Goal: Information Seeking & Learning: Learn about a topic

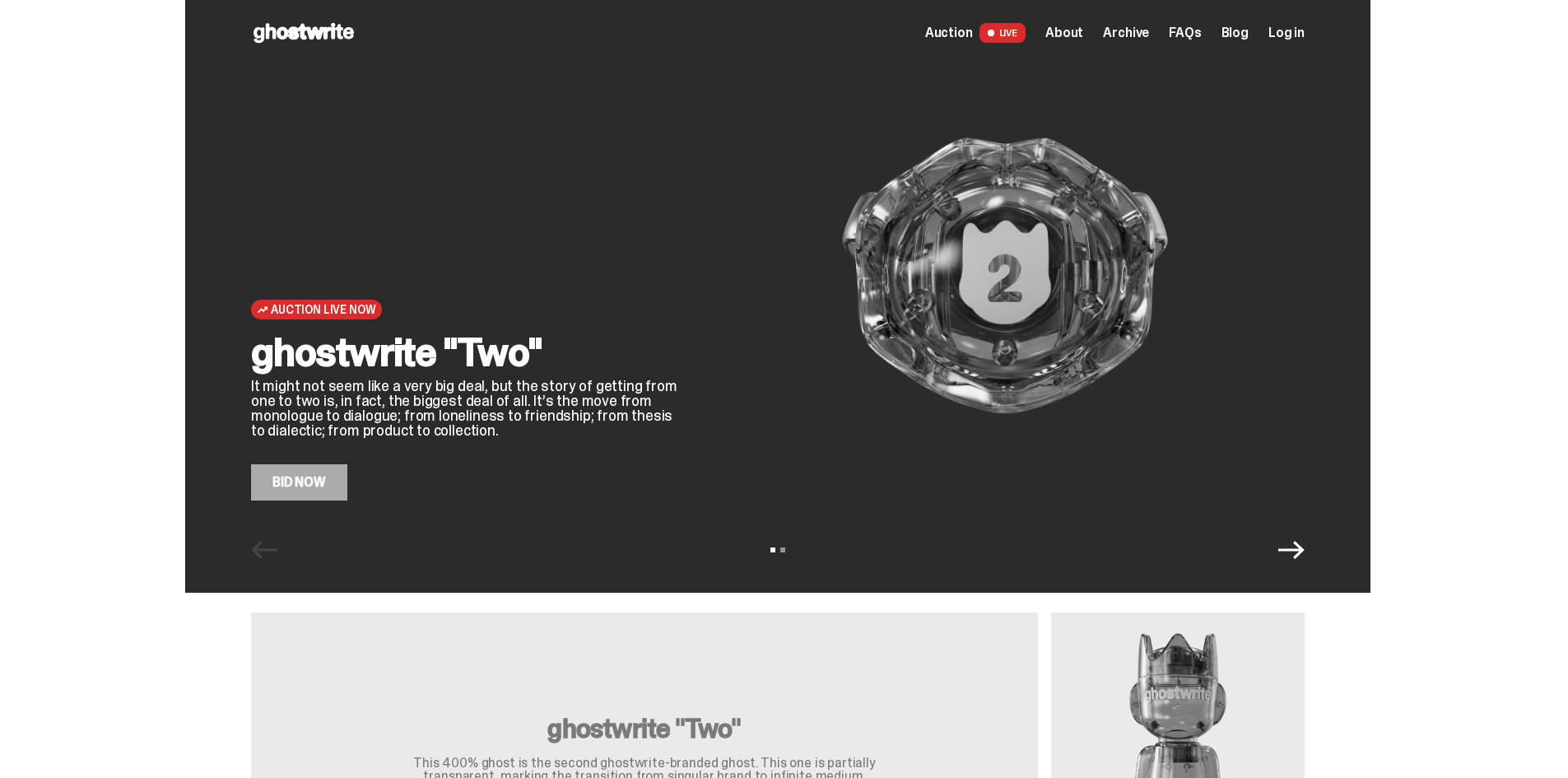
click at [1058, 376] on img at bounding box center [1004, 276] width 599 height 450
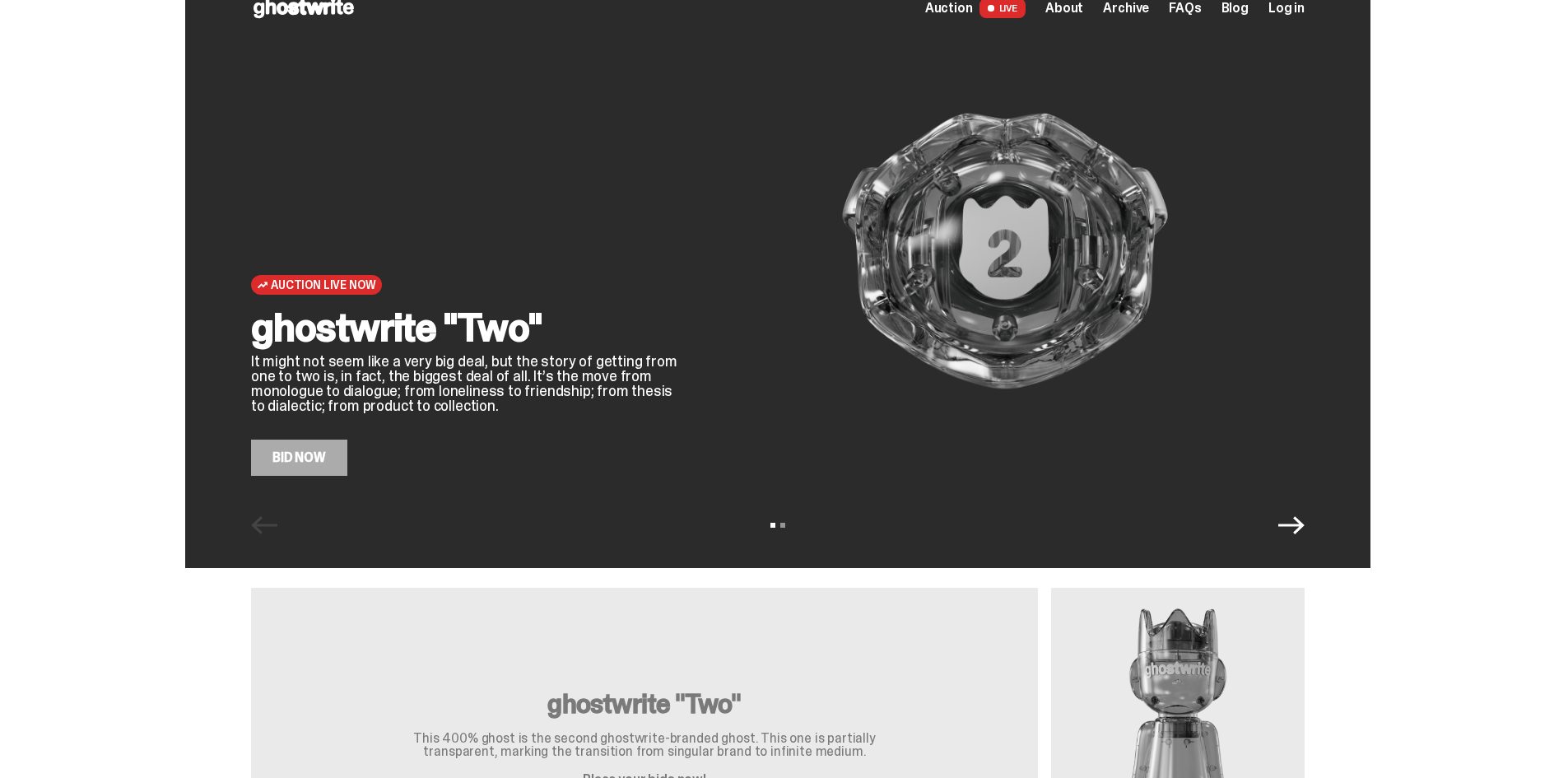
scroll to position [274, 0]
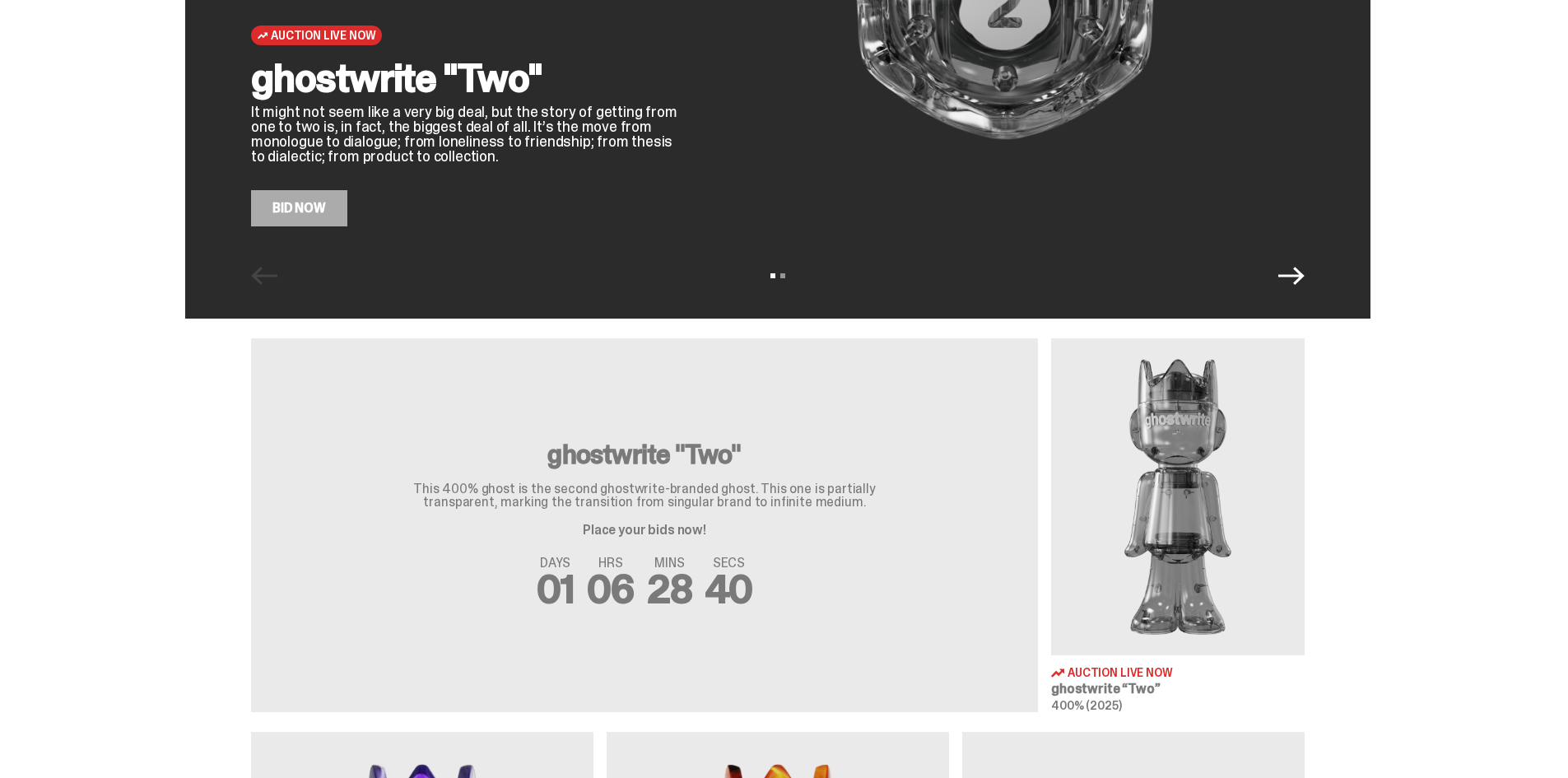
click at [1212, 468] on img at bounding box center [1177, 497] width 253 height 317
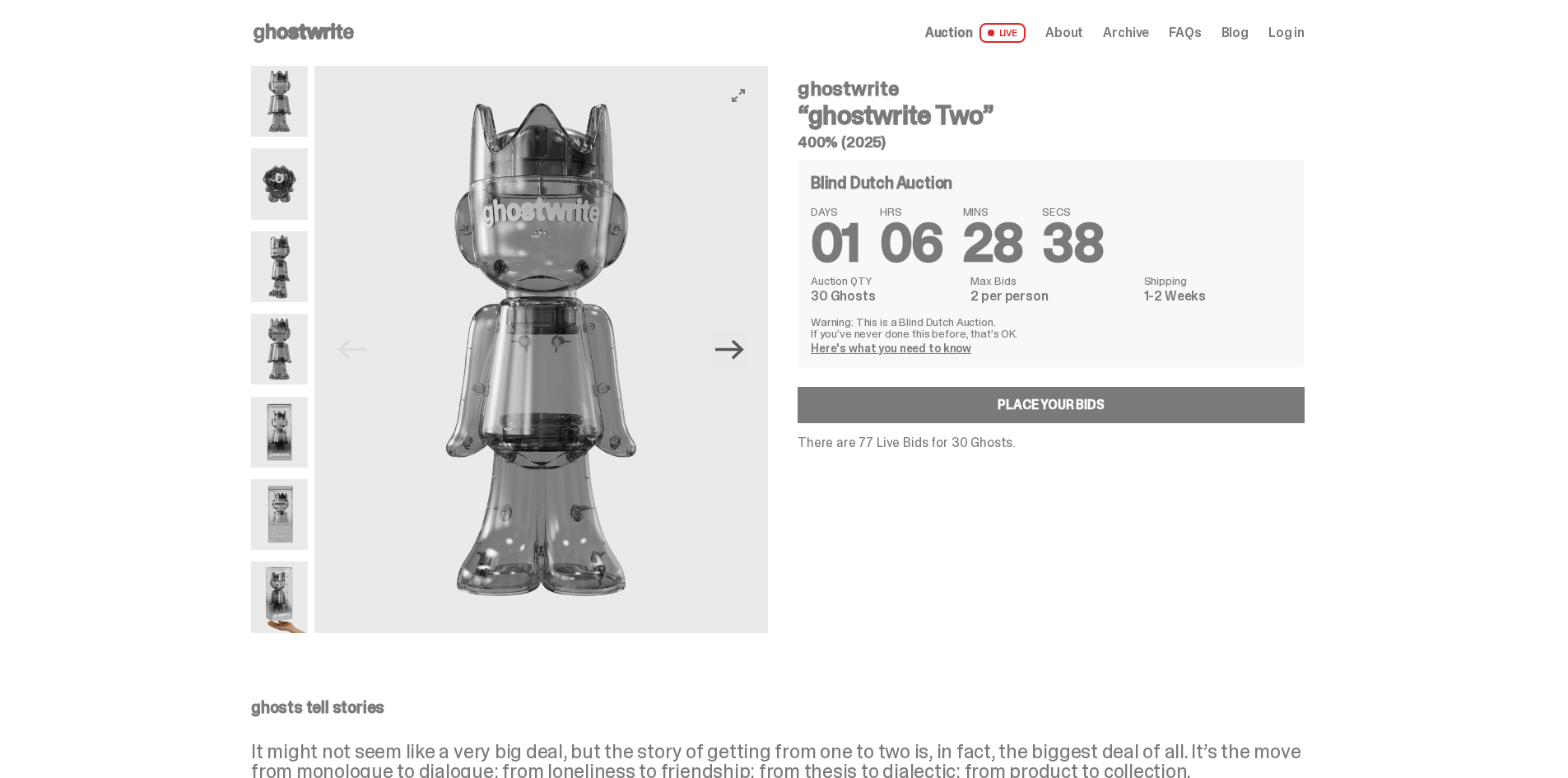
click at [731, 355] on icon "Next" at bounding box center [730, 350] width 29 height 29
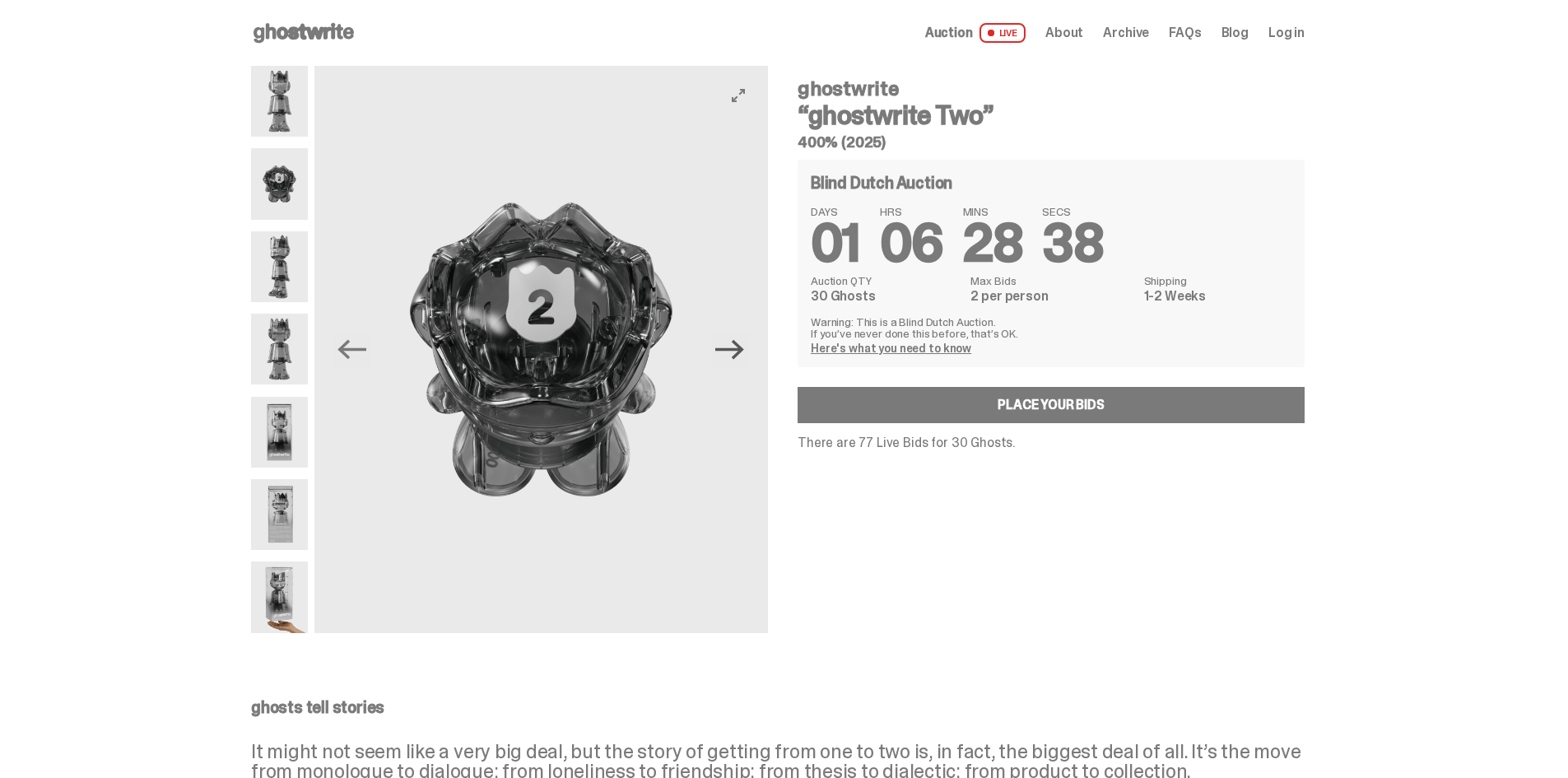
click at [731, 355] on icon "Next" at bounding box center [730, 350] width 29 height 29
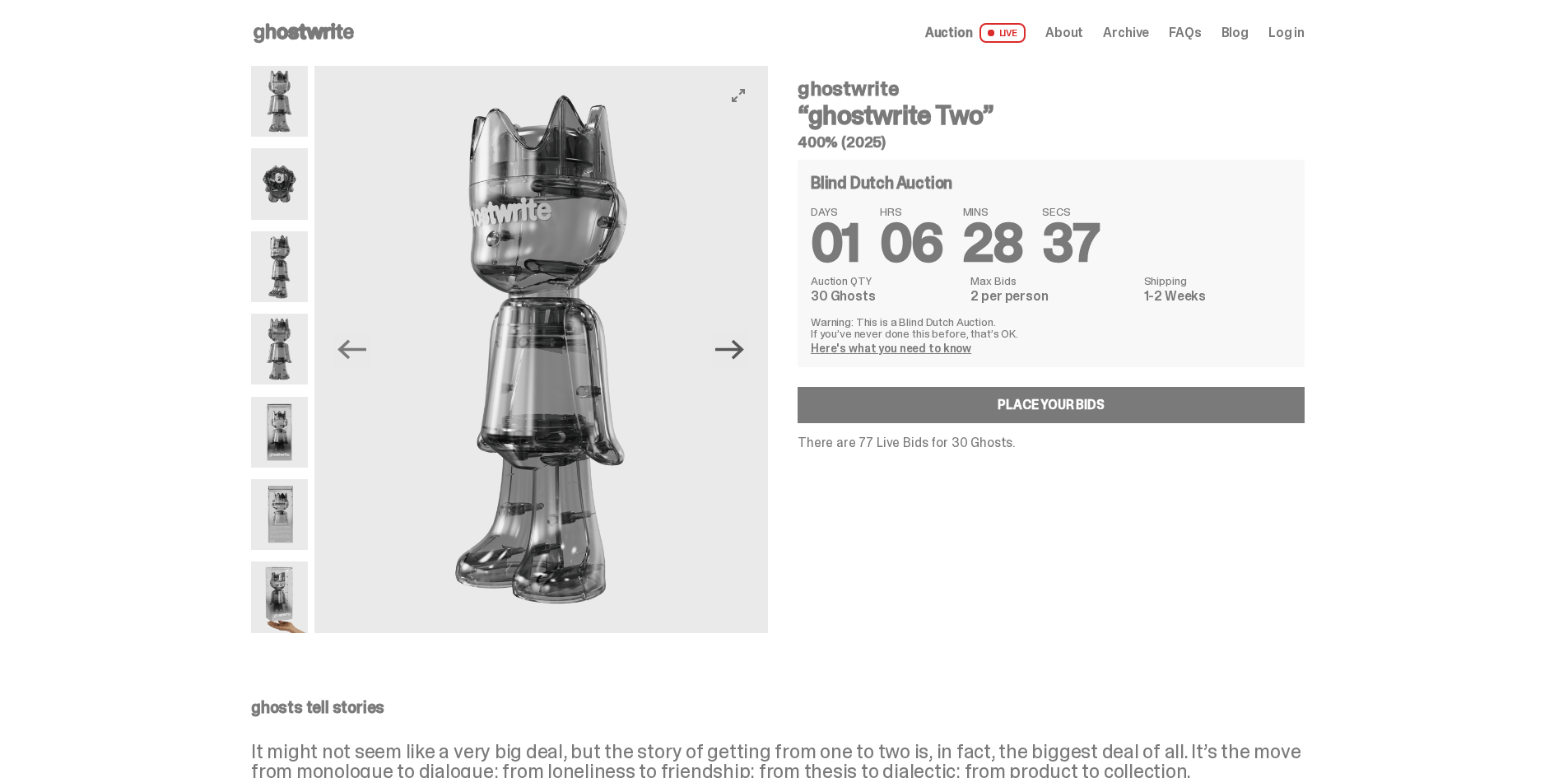
click at [731, 355] on icon "Next" at bounding box center [730, 350] width 29 height 29
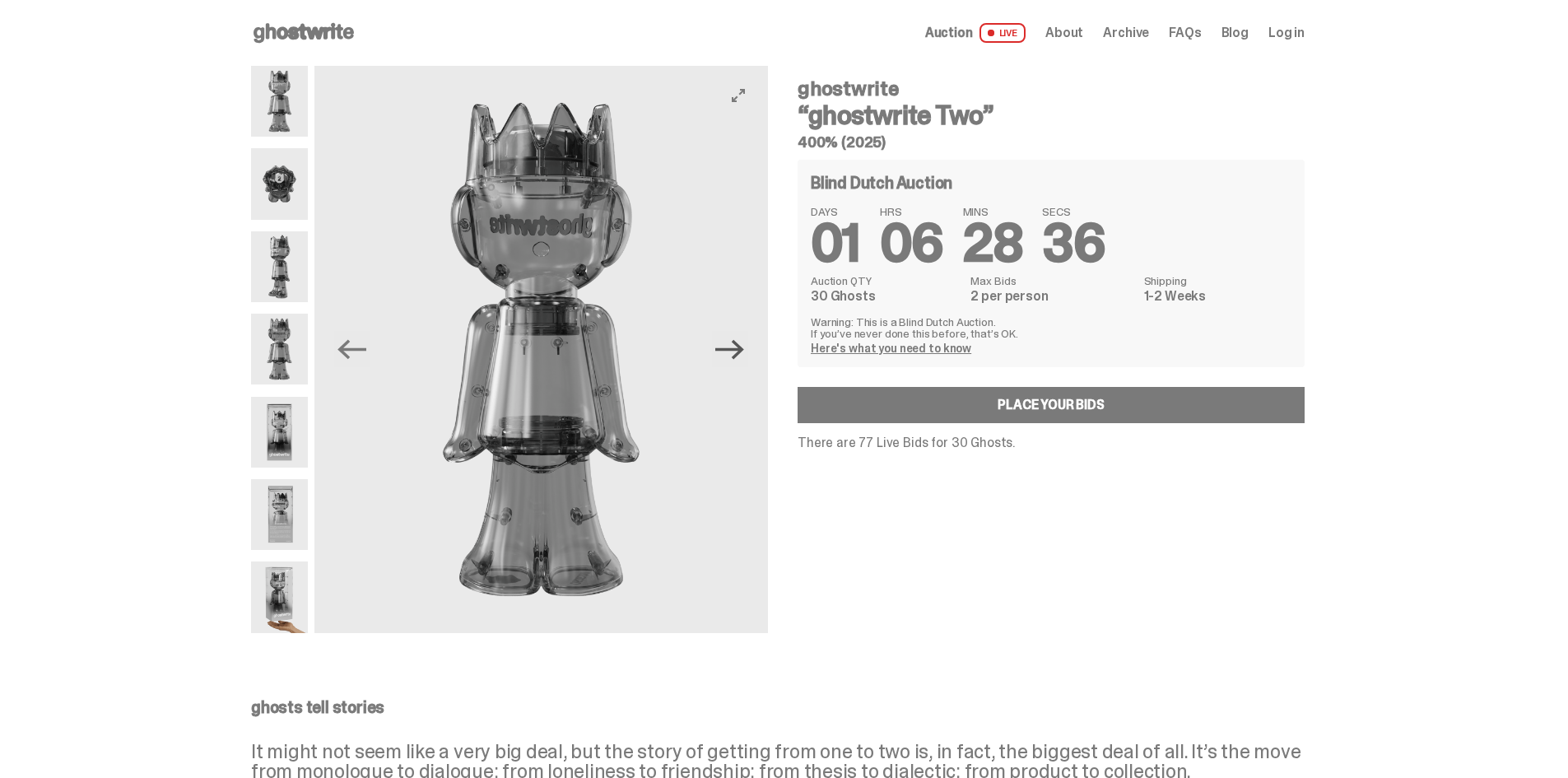
click at [731, 355] on icon "Next" at bounding box center [730, 350] width 29 height 29
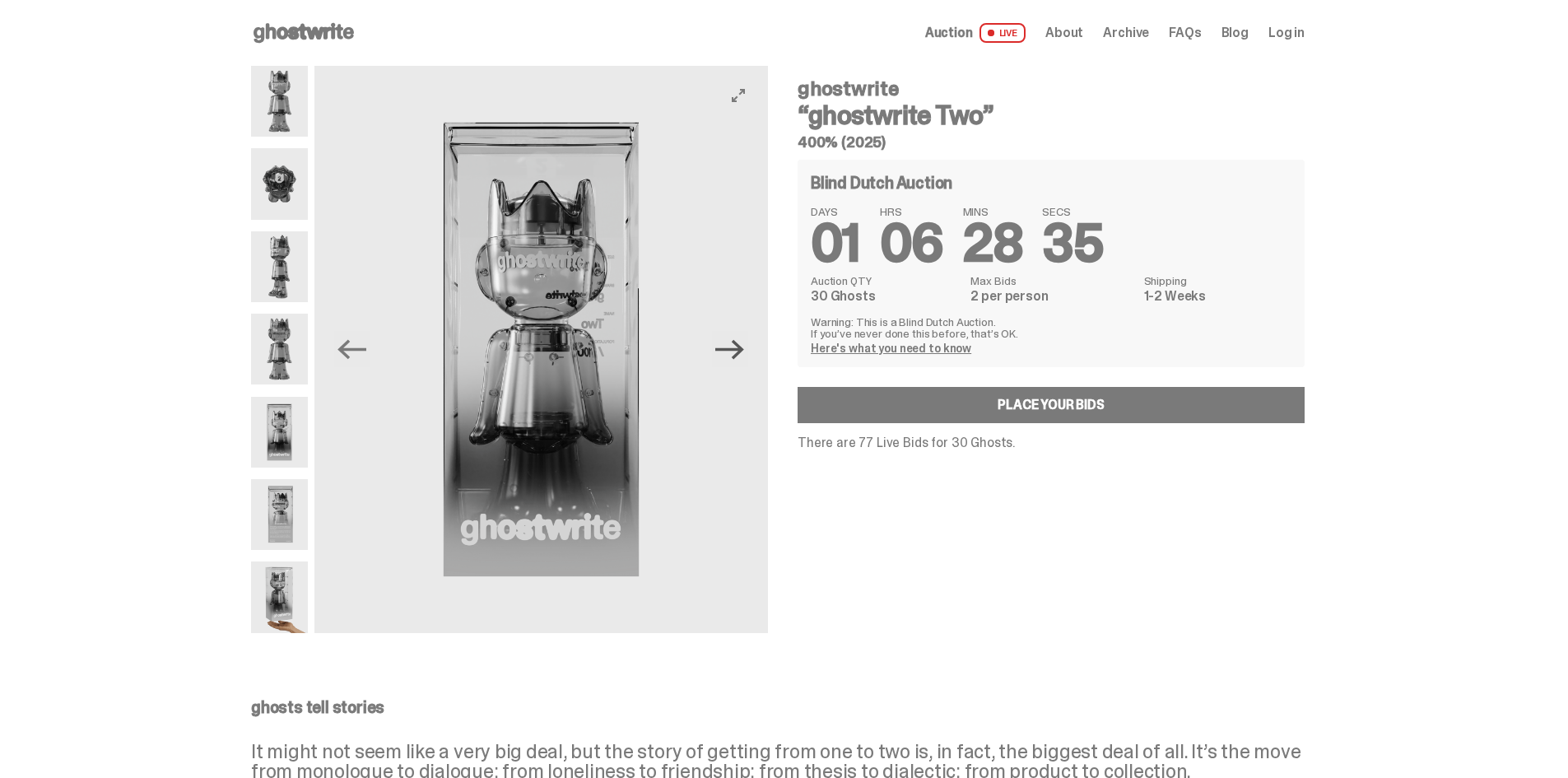
click at [731, 355] on icon "Next" at bounding box center [730, 350] width 29 height 29
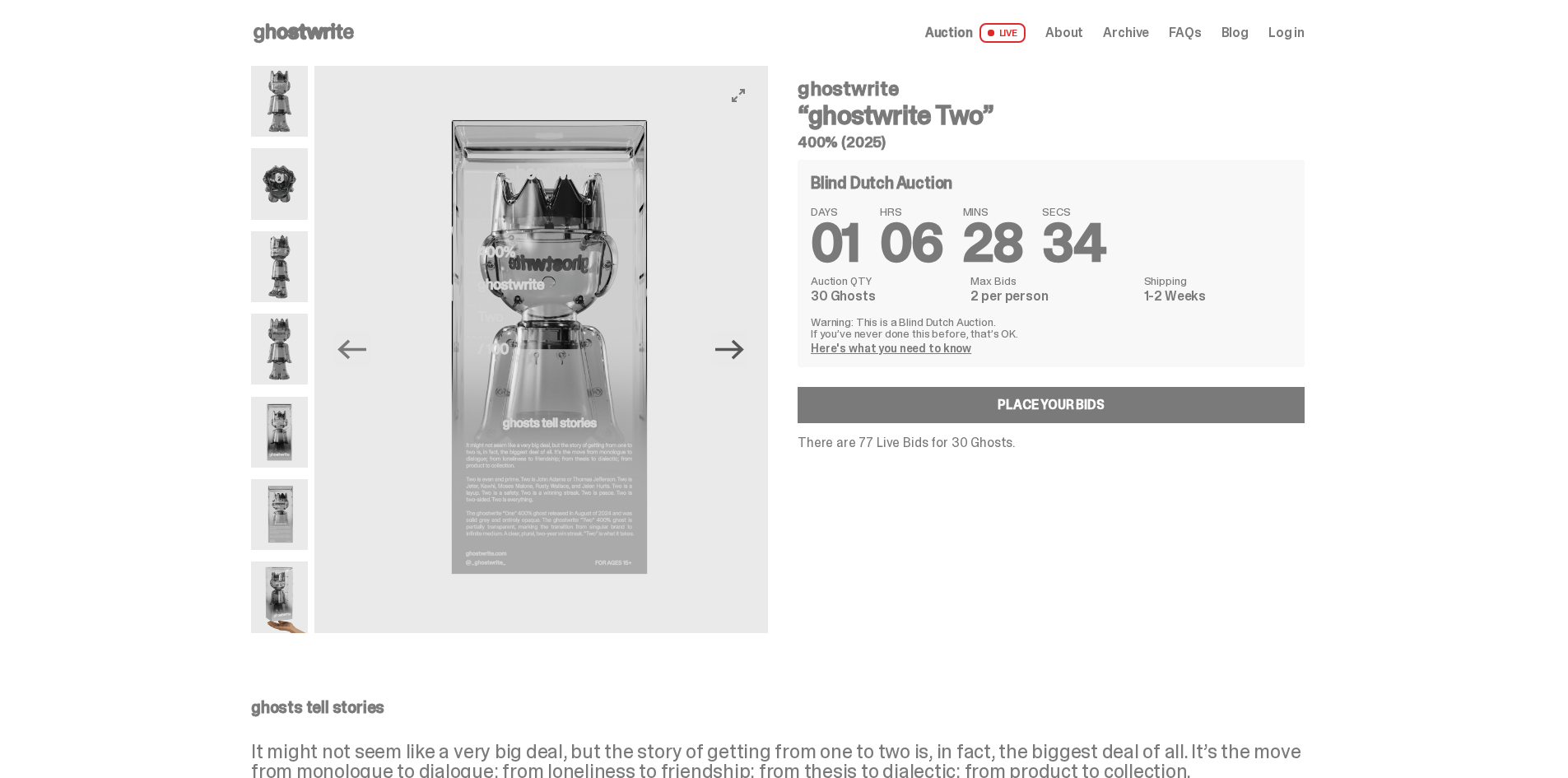
click at [731, 355] on icon "Next" at bounding box center [730, 350] width 29 height 29
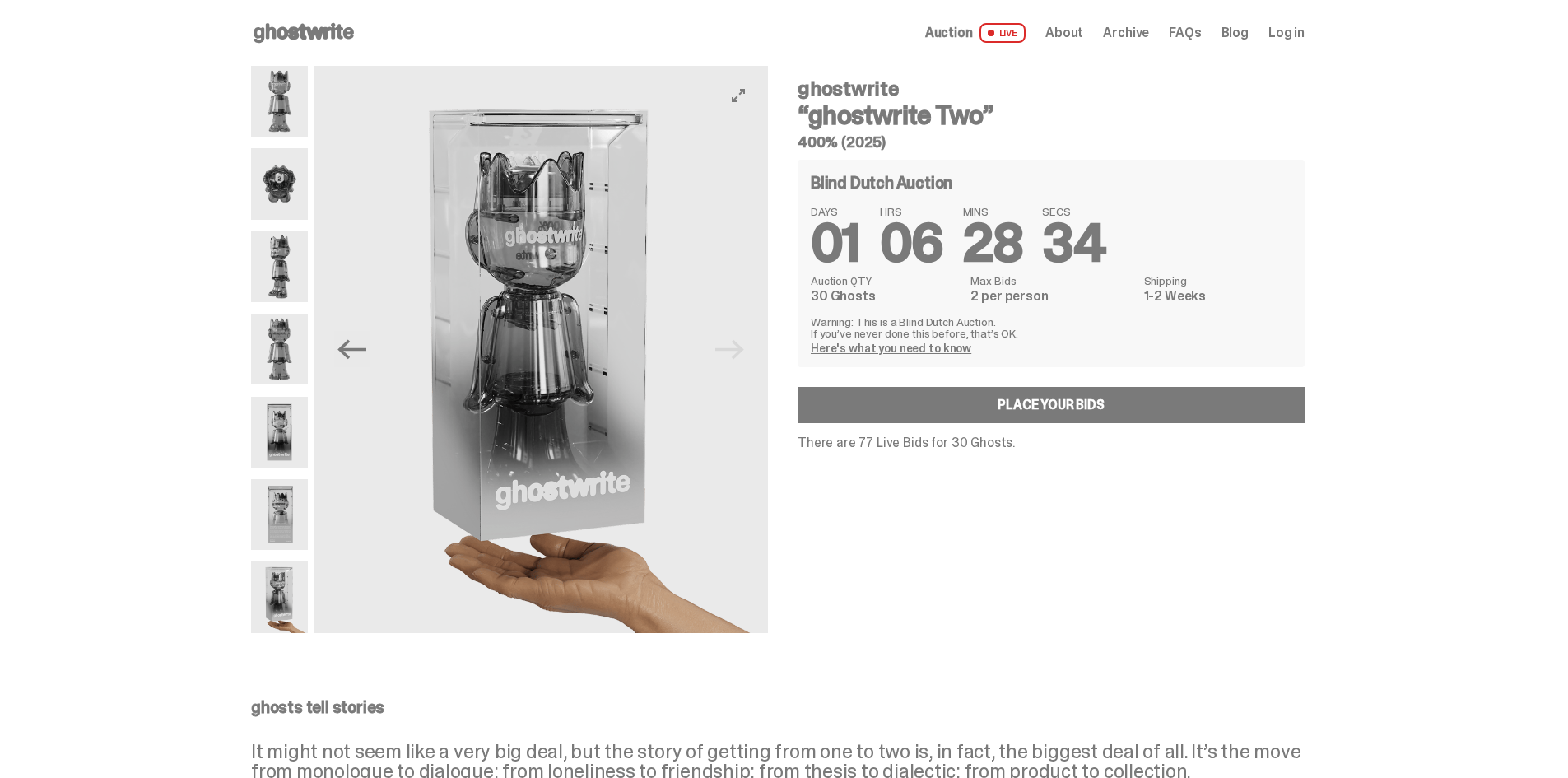
click at [731, 355] on img at bounding box center [541, 349] width 454 height 567
click at [367, 345] on icon "Previous" at bounding box center [352, 350] width 29 height 29
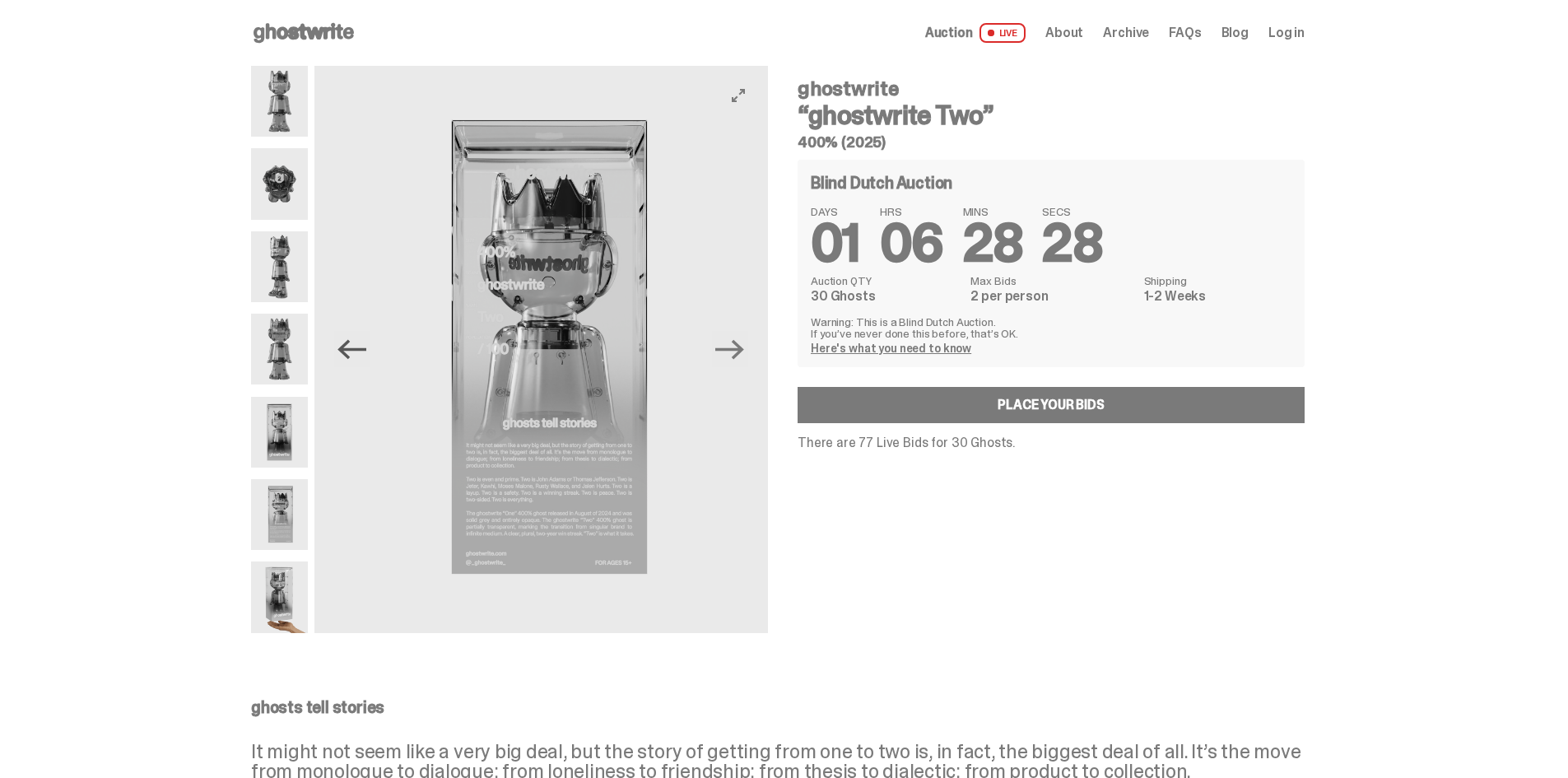
click at [367, 345] on icon "Previous" at bounding box center [352, 350] width 29 height 29
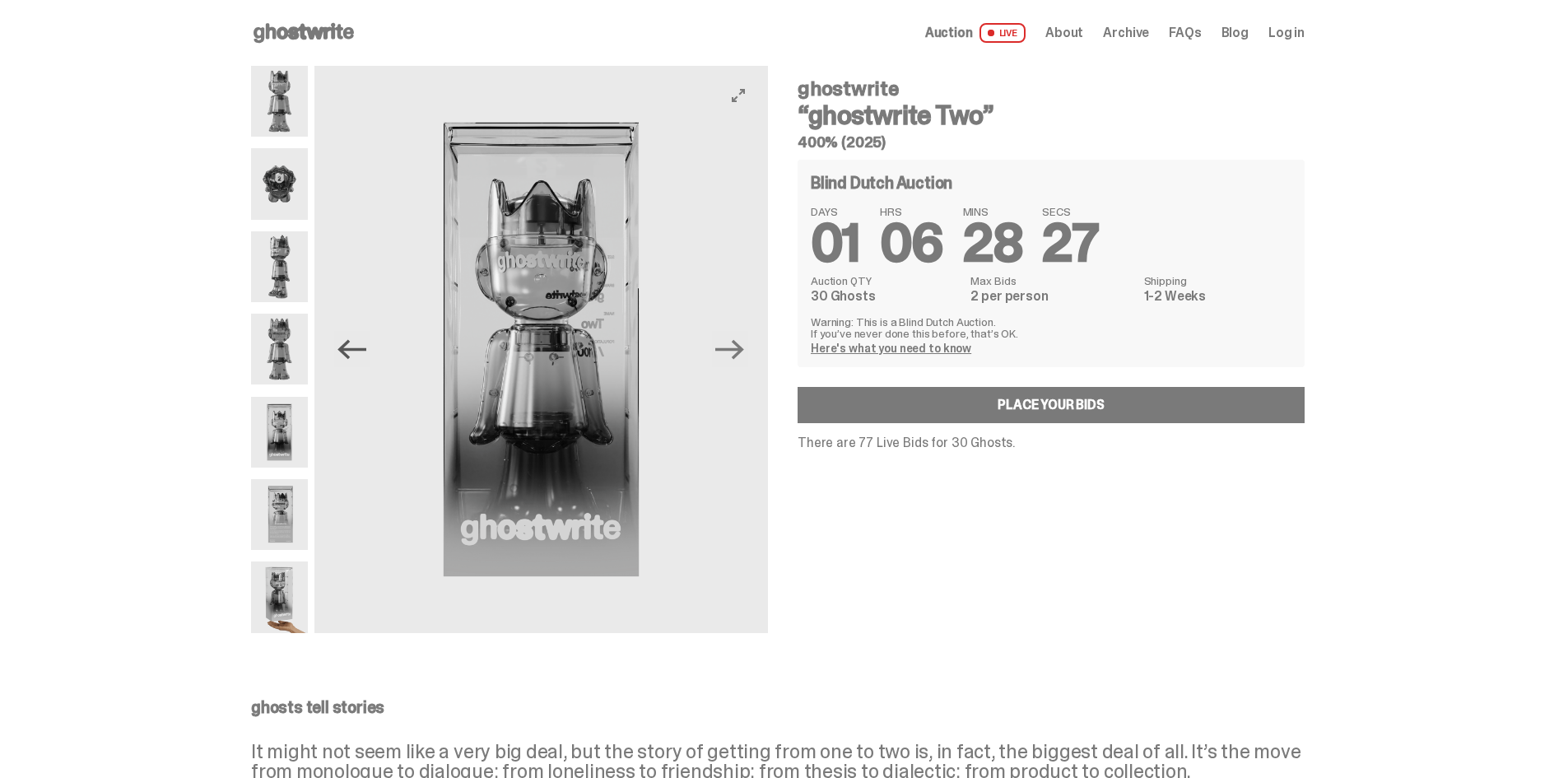
click at [367, 345] on icon "Previous" at bounding box center [352, 350] width 29 height 29
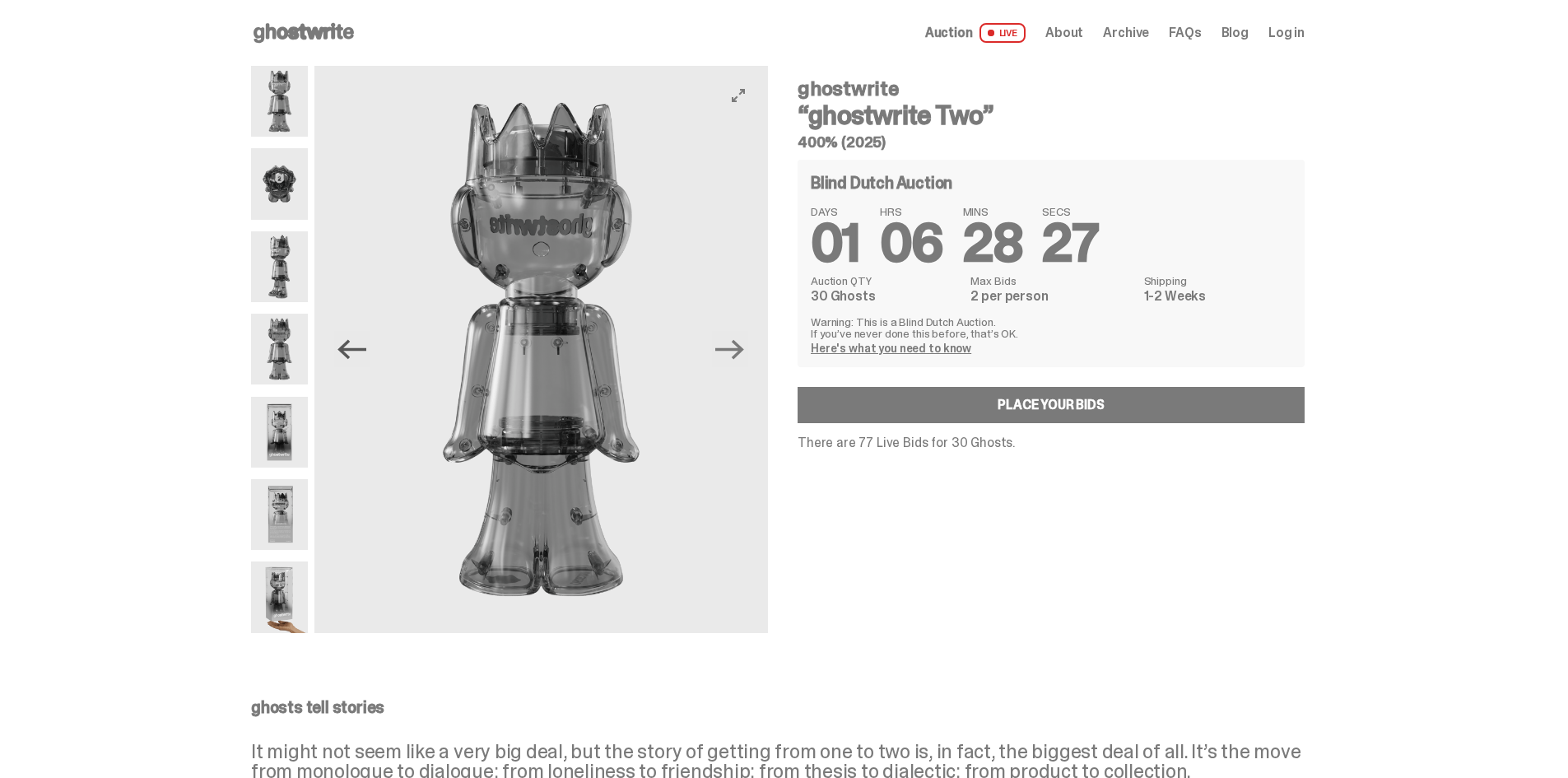
click at [367, 345] on icon "Previous" at bounding box center [352, 350] width 29 height 29
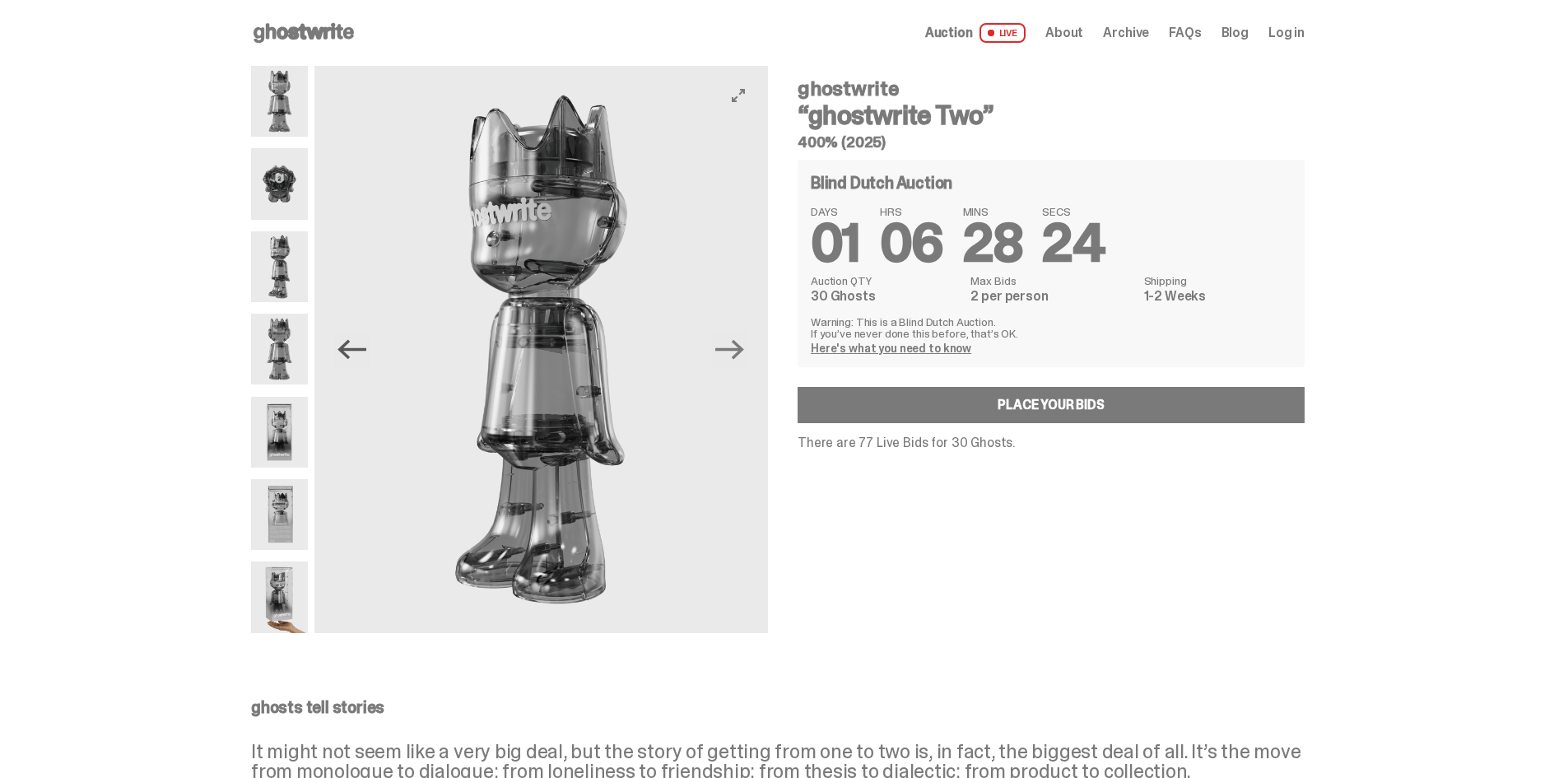
click at [367, 345] on icon "Previous" at bounding box center [352, 350] width 29 height 29
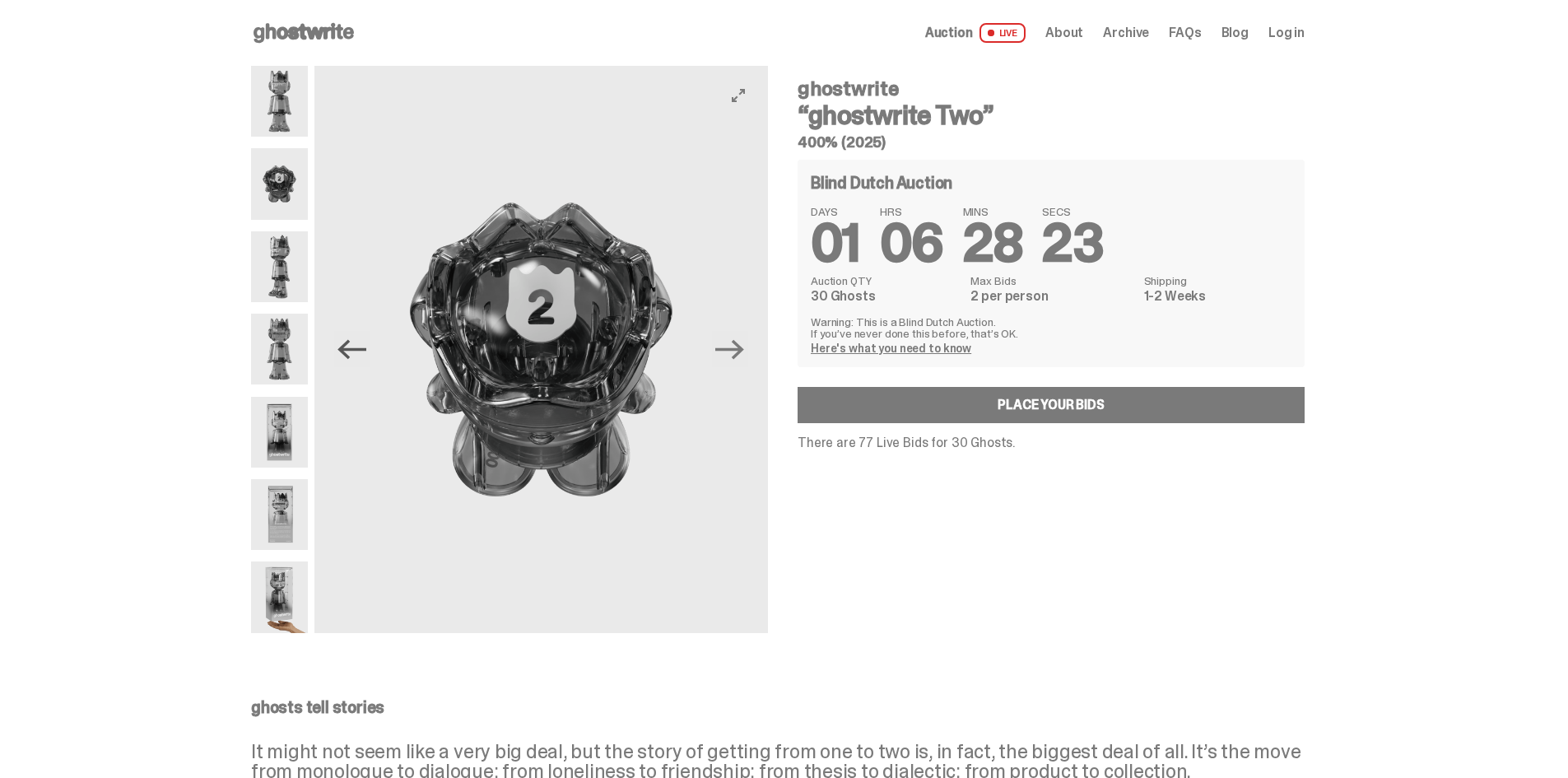
click at [367, 345] on icon "Previous" at bounding box center [352, 350] width 29 height 29
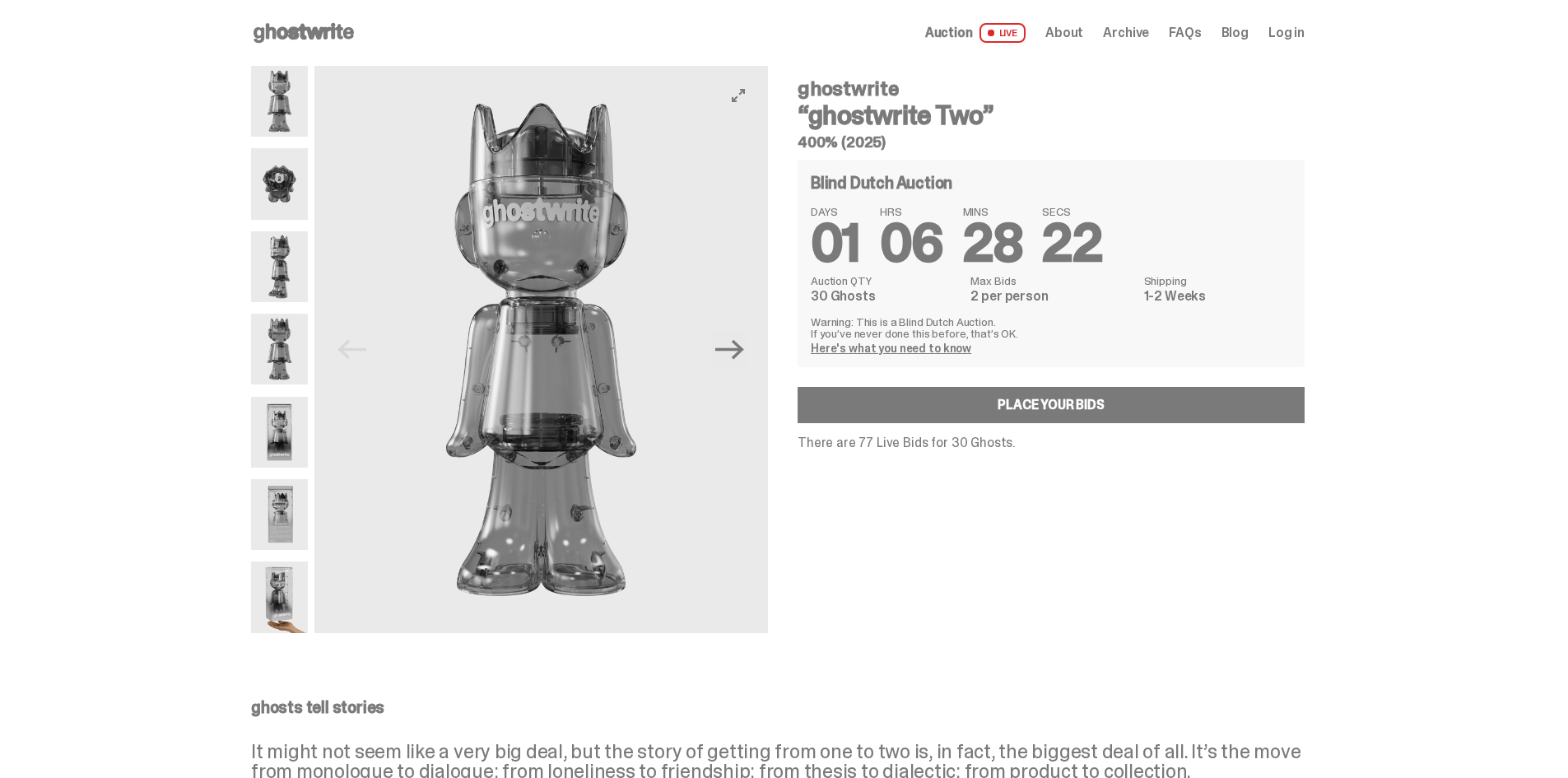
click at [367, 345] on img at bounding box center [541, 349] width 454 height 567
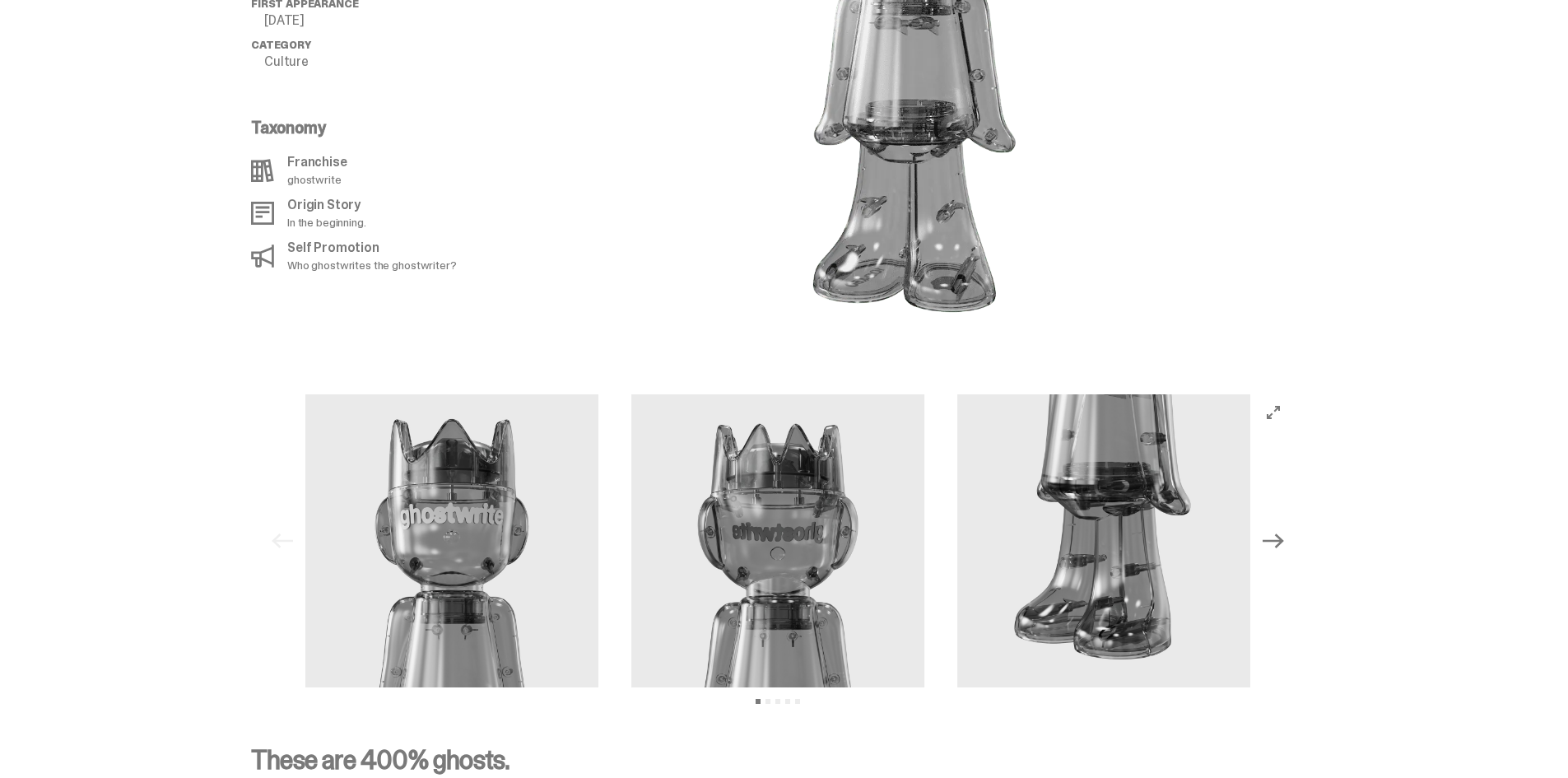
scroll to position [1467, 0]
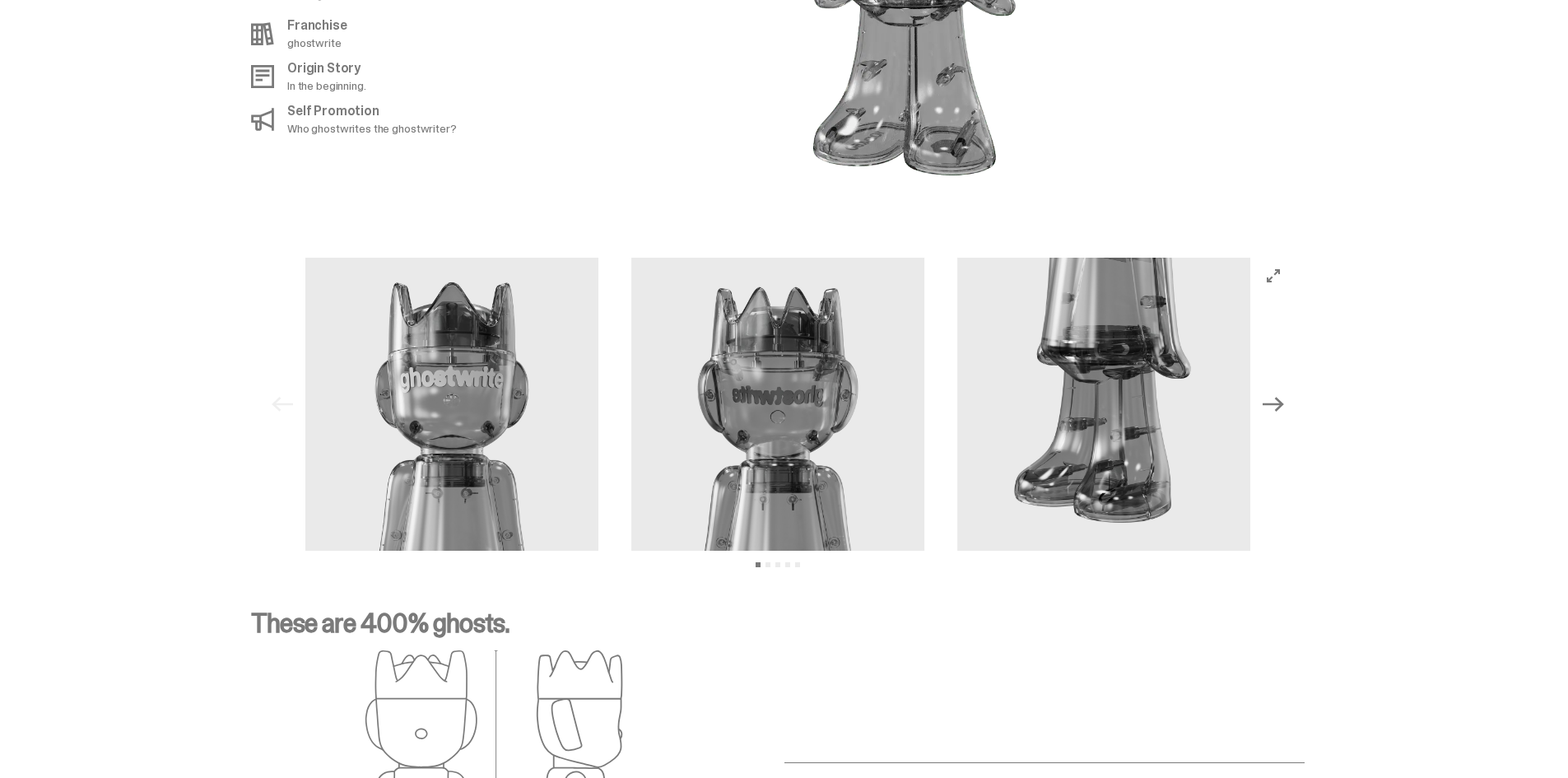
click at [1292, 386] on button "Next" at bounding box center [1273, 404] width 36 height 36
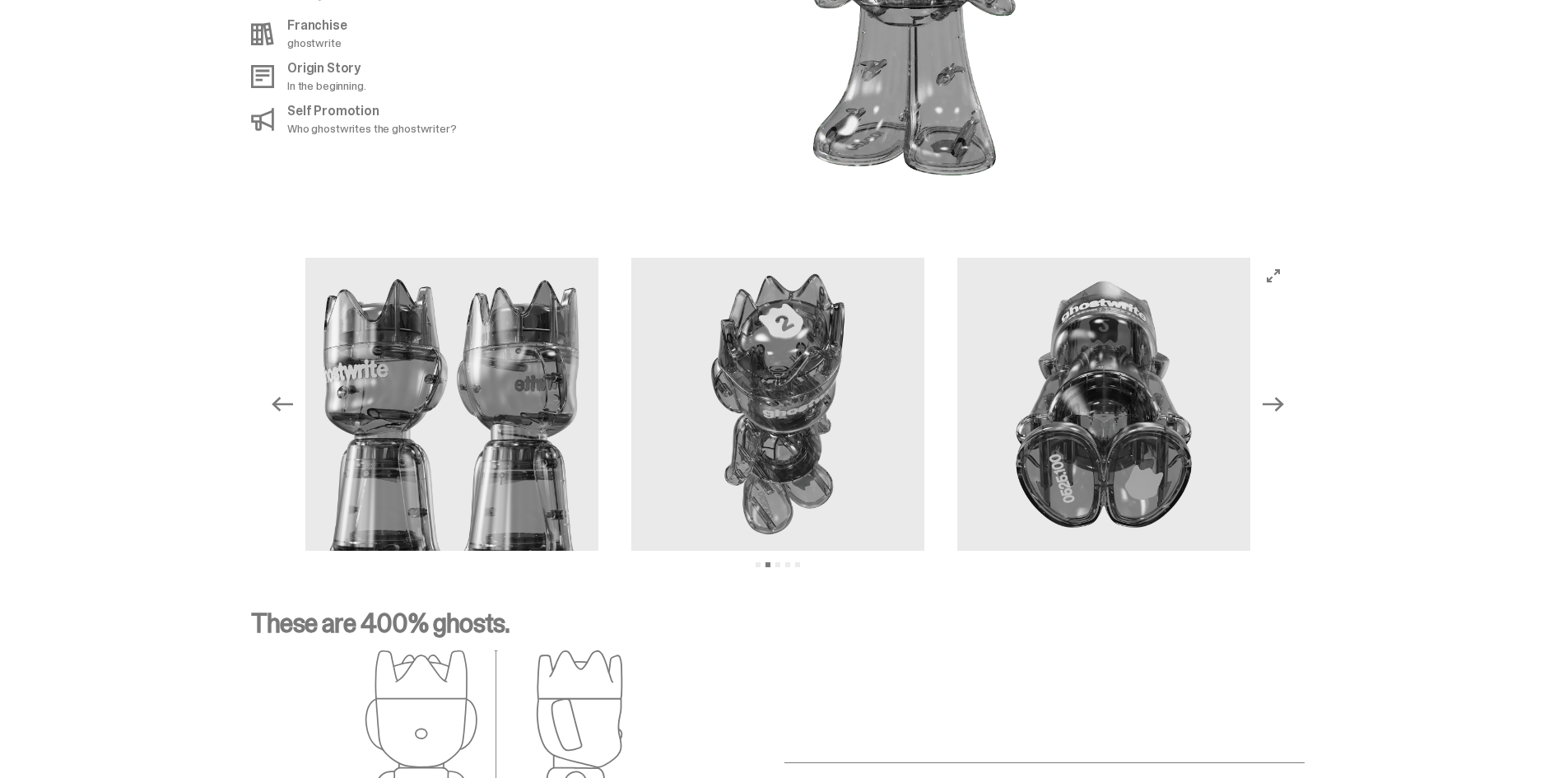
click at [1292, 386] on button "Next" at bounding box center [1273, 404] width 36 height 36
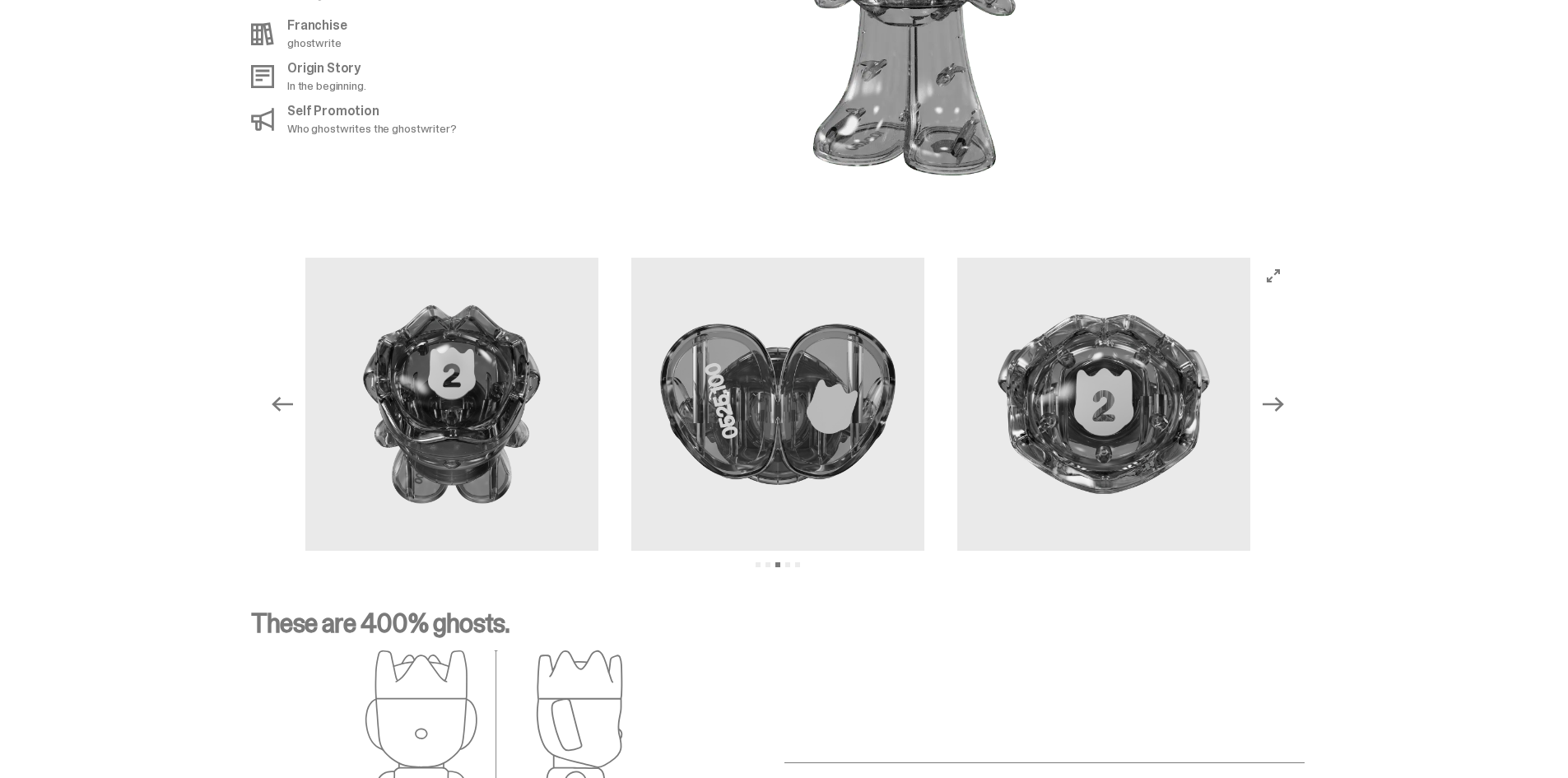
click at [1292, 386] on button "Next" at bounding box center [1273, 404] width 36 height 36
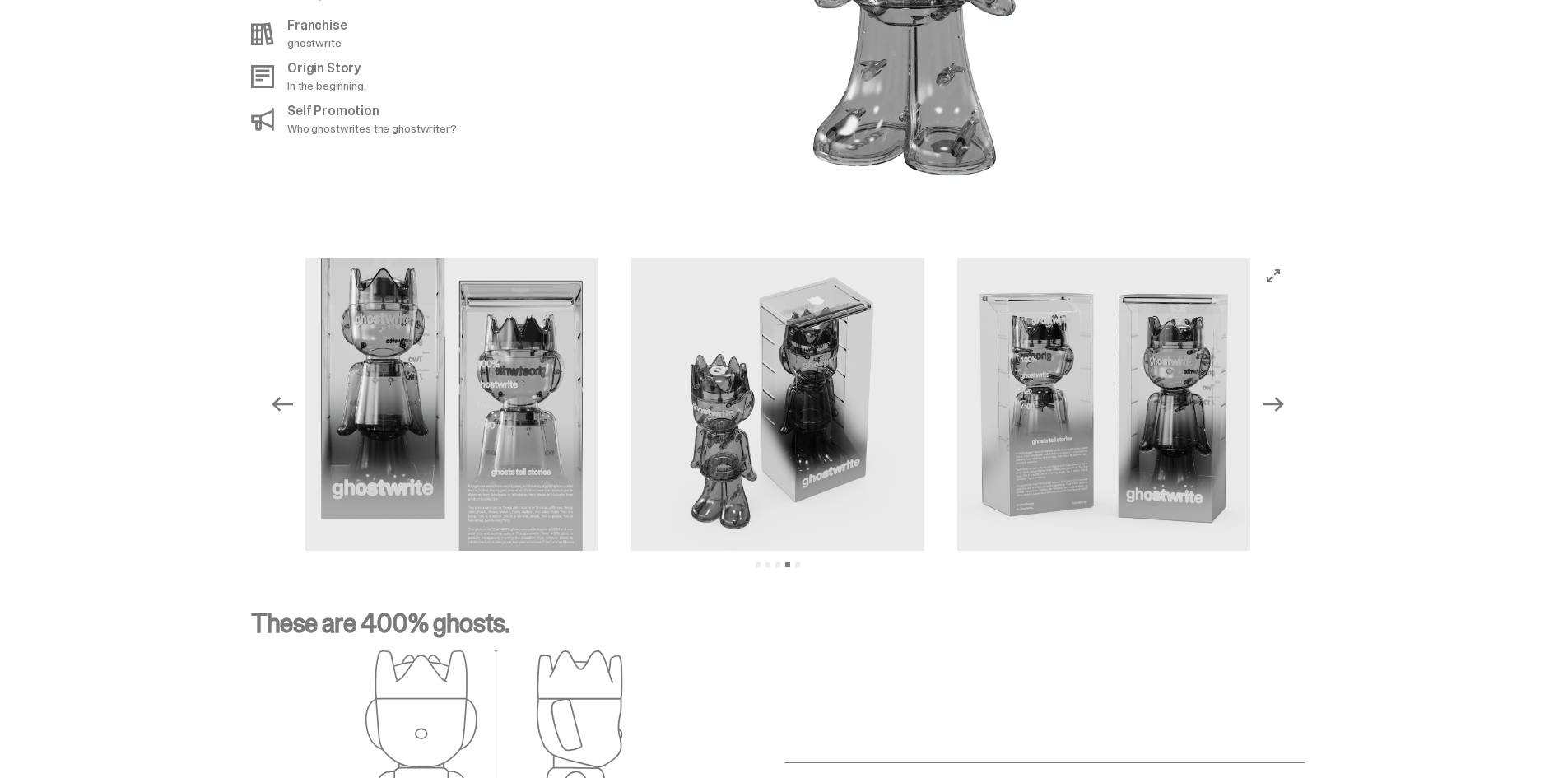
click at [1292, 386] on button "Next" at bounding box center [1273, 404] width 36 height 36
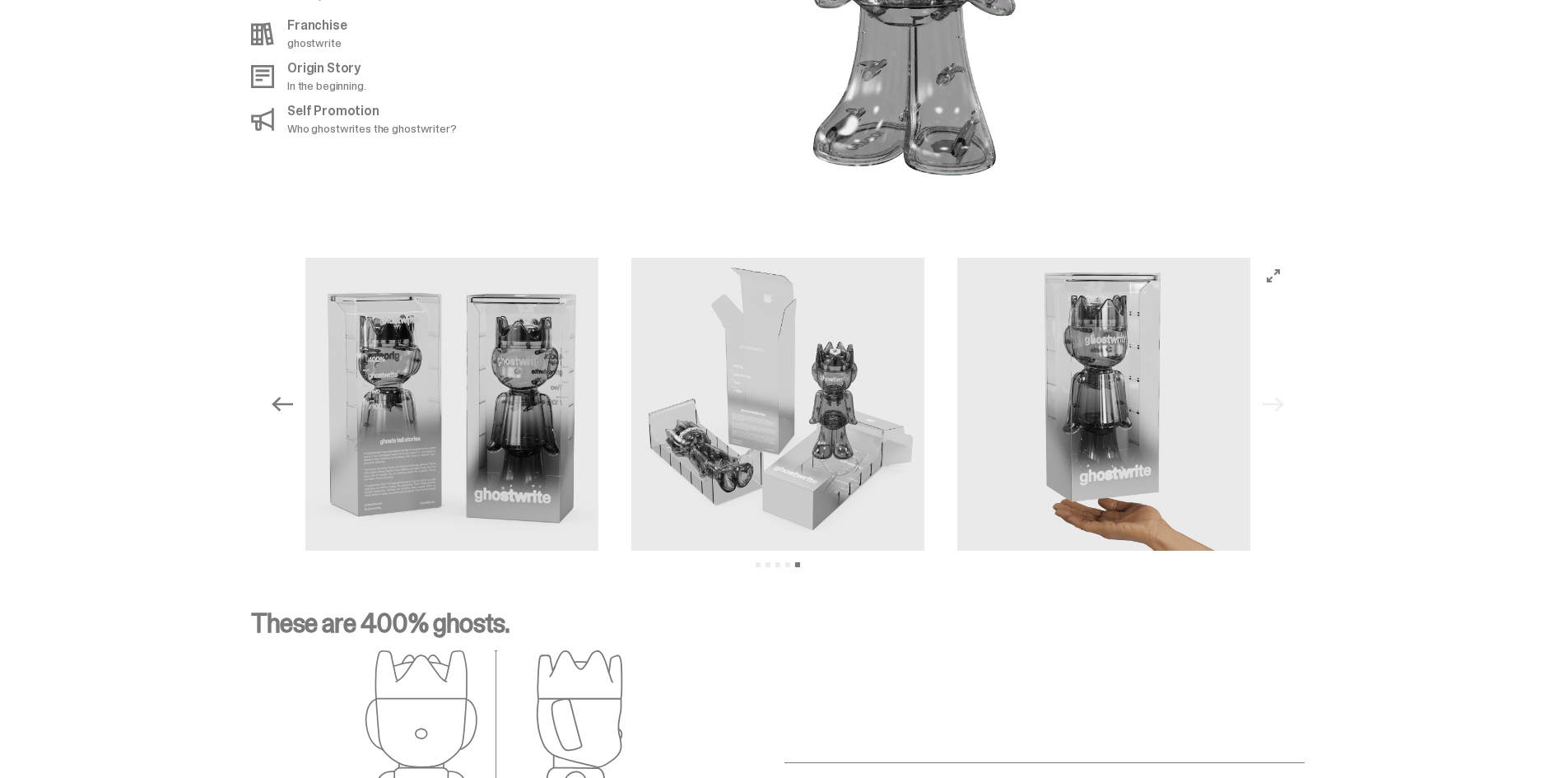
click at [1292, 384] on div "Previous Next View slide 1 View slide 2 View slide 3 View slide 4 View slide 5" at bounding box center [778, 404] width 1027 height 293
